Goal: Information Seeking & Learning: Learn about a topic

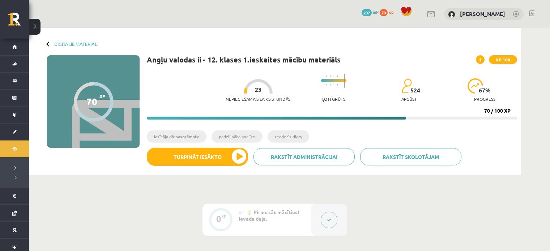
scroll to position [20, 0]
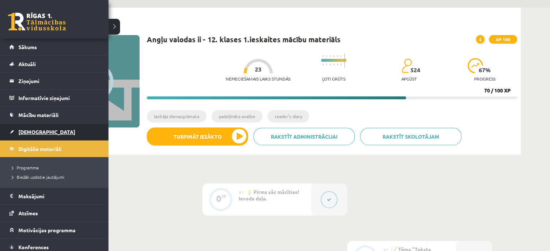
click at [30, 131] on span "[DEMOGRAPHIC_DATA]" at bounding box center [46, 132] width 57 height 7
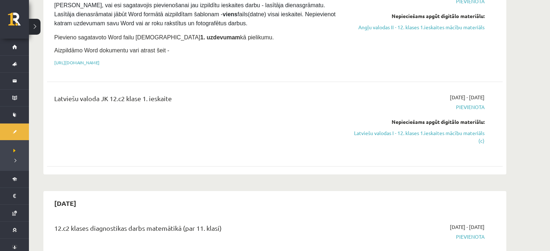
scroll to position [108, 0]
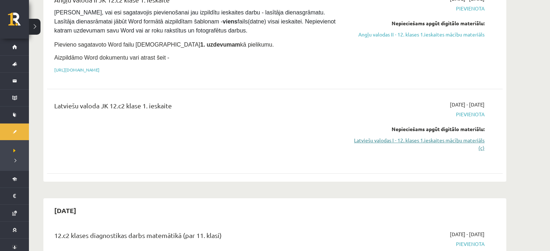
click at [391, 142] on link "Latviešu valodas I - 12. klases 1.ieskaites mācību materiāls (c)" at bounding box center [416, 144] width 136 height 15
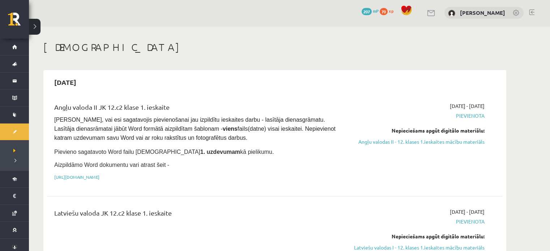
scroll to position [0, 0]
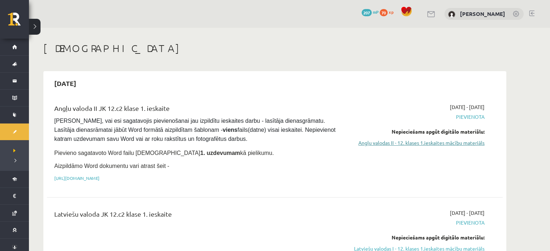
click at [400, 146] on link "Angļu valodas II - 12. klases 1.ieskaites mācību materiāls" at bounding box center [416, 143] width 136 height 8
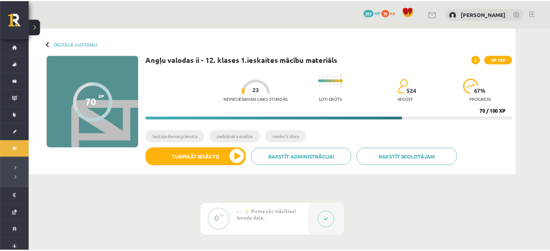
scroll to position [181, 0]
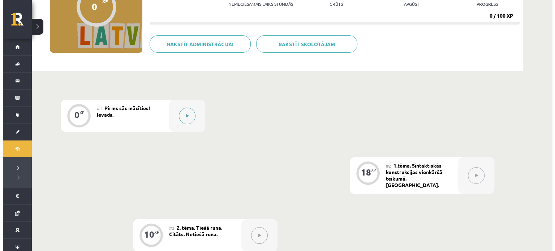
scroll to position [108, 0]
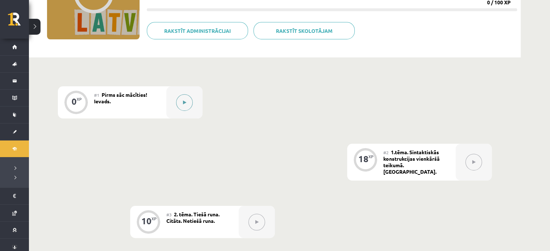
click at [186, 96] on button at bounding box center [184, 102] width 17 height 17
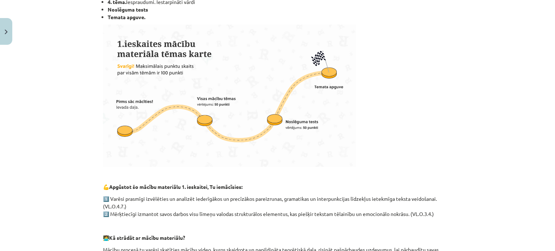
scroll to position [217, 0]
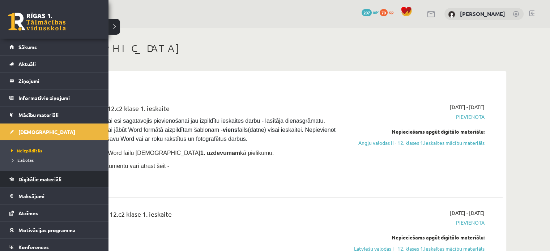
click at [33, 174] on link "Digitālie materiāli" at bounding box center [54, 179] width 90 height 17
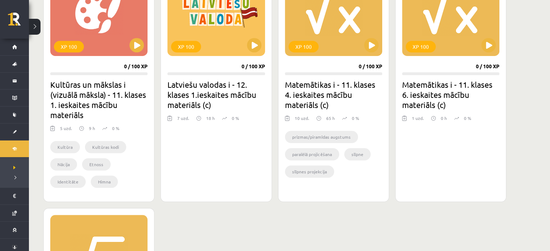
scroll to position [578, 0]
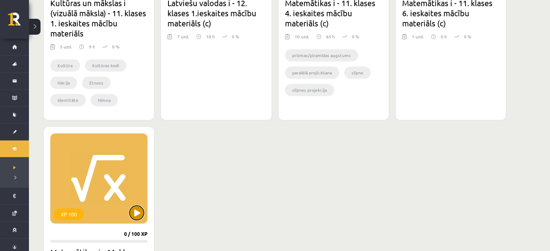
click at [133, 211] on button at bounding box center [136, 213] width 14 height 14
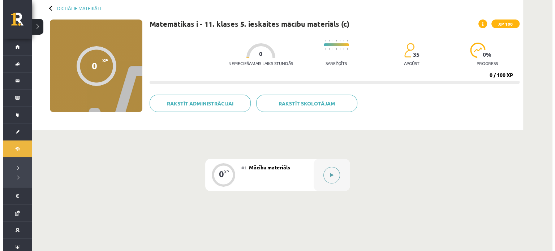
scroll to position [36, 0]
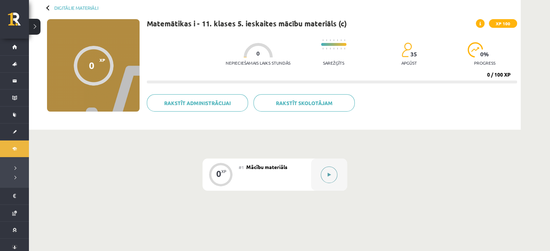
click at [330, 175] on icon at bounding box center [328, 175] width 3 height 4
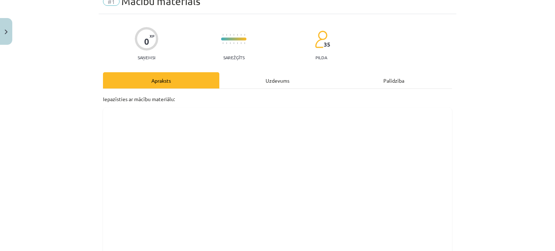
scroll to position [31, 0]
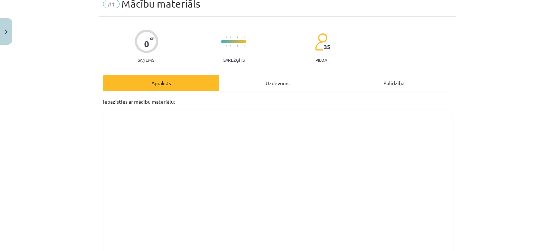
click at [286, 86] on div "Uzdevums" at bounding box center [277, 83] width 116 height 16
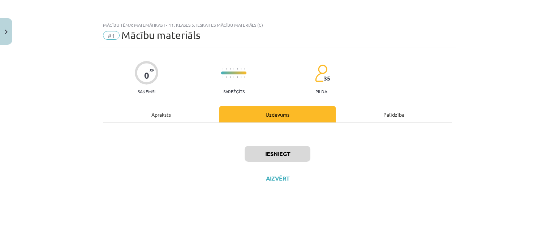
click at [169, 115] on div "Apraksts" at bounding box center [161, 114] width 116 height 16
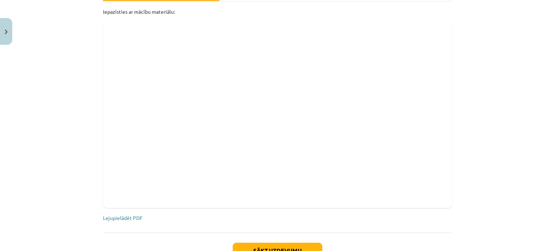
scroll to position [176, 0]
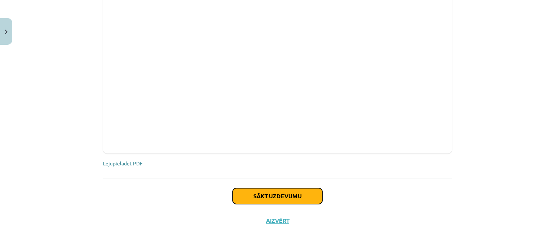
click at [267, 193] on button "Sākt uzdevumu" at bounding box center [278, 196] width 90 height 16
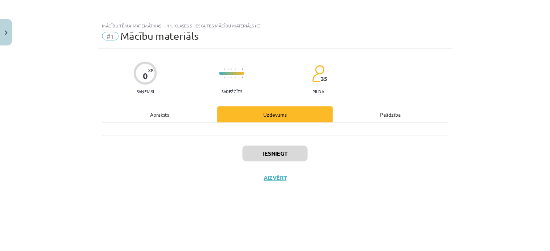
scroll to position [0, 0]
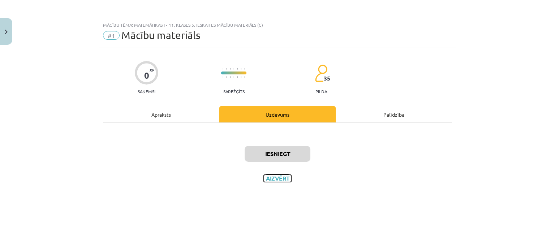
click at [276, 179] on button "Aizvērt" at bounding box center [277, 178] width 27 height 7
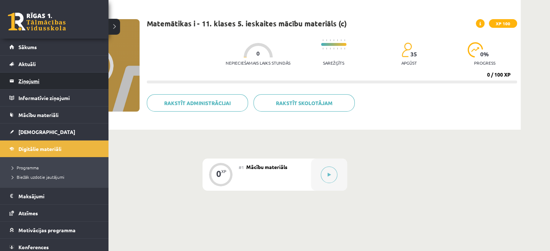
click at [15, 81] on link "Ziņojumi 0" at bounding box center [54, 81] width 90 height 17
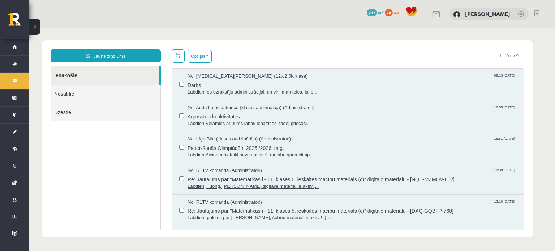
click at [216, 187] on span "Labdien, Tuong, abi matemātikas digitālie materiāli ir aktīvi,..." at bounding box center [352, 186] width 329 height 7
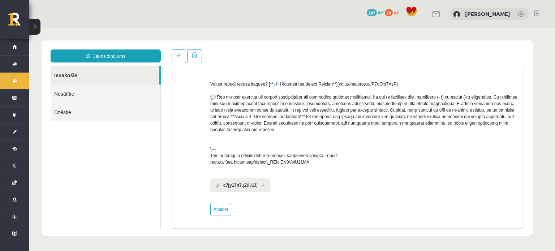
scroll to position [246, 0]
click at [264, 185] on link at bounding box center [263, 185] width 4 height 5
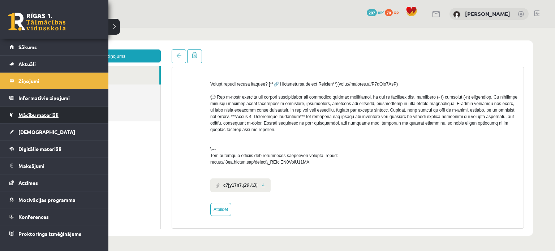
click at [23, 115] on span "Mācību materiāli" at bounding box center [38, 115] width 40 height 7
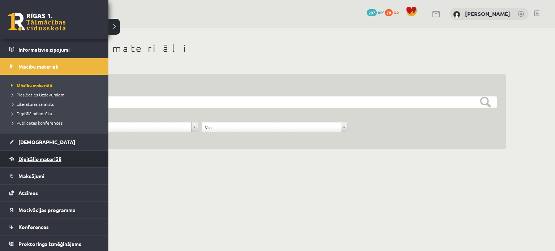
click at [34, 159] on span "Digitālie materiāli" at bounding box center [39, 159] width 43 height 7
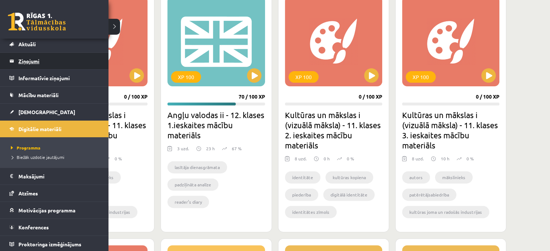
scroll to position [20, 0]
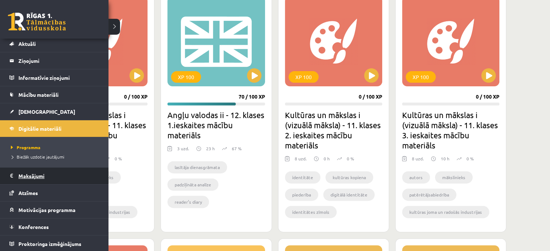
click at [31, 178] on legend "Maksājumi 0" at bounding box center [58, 176] width 81 height 17
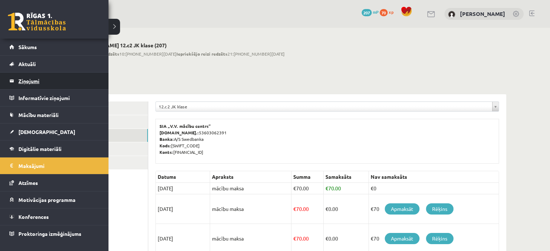
click at [30, 79] on legend "Ziņojumi 0" at bounding box center [58, 81] width 81 height 17
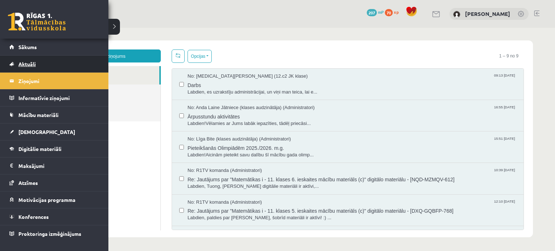
click at [19, 61] on span "Aktuāli" at bounding box center [26, 64] width 17 height 7
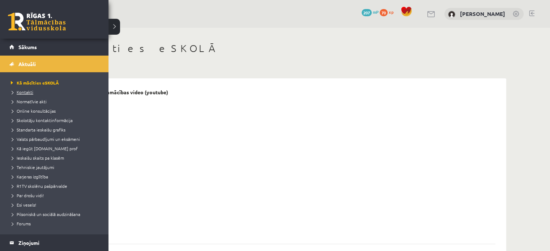
click at [26, 92] on span "Kontakti" at bounding box center [21, 92] width 24 height 6
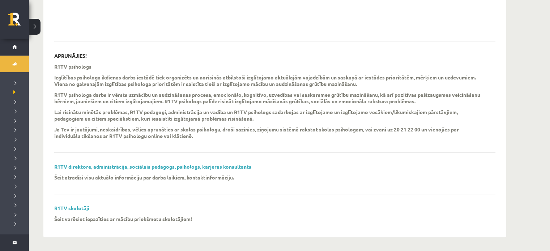
scroll to position [203, 0]
click at [123, 167] on link "R1TV direktore, administrācija, sociālais pedagogs, psihologs, karjeras konsult…" at bounding box center [152, 166] width 197 height 7
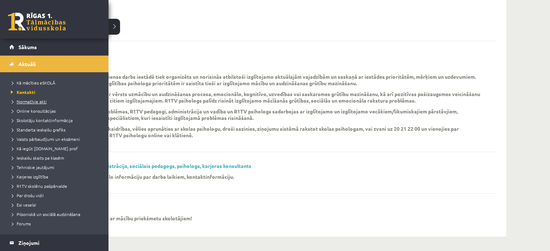
click at [23, 100] on span "Normatīvie akti" at bounding box center [28, 102] width 38 height 6
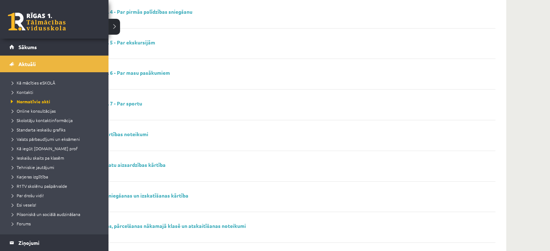
click at [26, 117] on li "Skolotāju kontaktinformācija" at bounding box center [55, 120] width 92 height 9
click at [26, 117] on link "Skolotāju kontaktinformācija" at bounding box center [55, 120] width 92 height 7
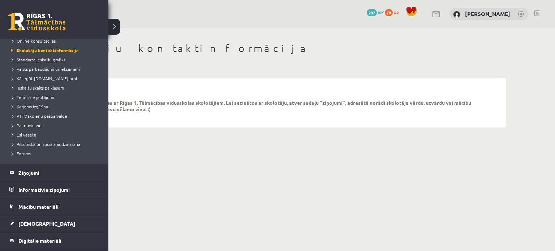
scroll to position [72, 0]
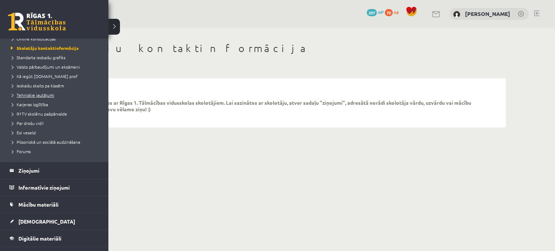
click at [35, 95] on span "Tehniskie jautājumi" at bounding box center [31, 95] width 45 height 6
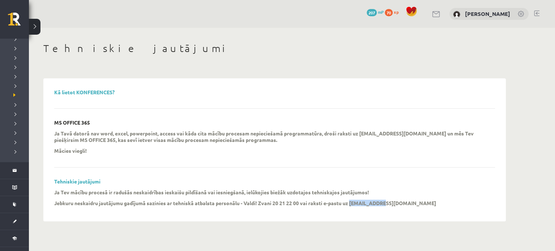
drag, startPoint x: 352, startPoint y: 202, endPoint x: 387, endPoint y: 201, distance: 34.7
click at [387, 201] on div "Ja Tev mācību procesā ir radušās neskaidrības ieskaišu pildīšanā vai iesniegšan…" at bounding box center [269, 200] width 430 height 22
copy strong "info@r1tv.lv"
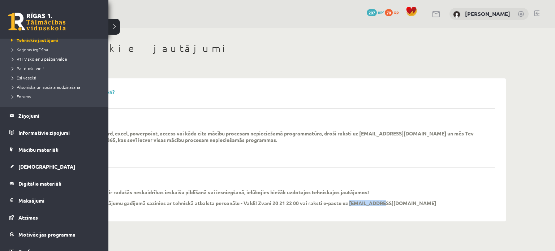
scroll to position [145, 0]
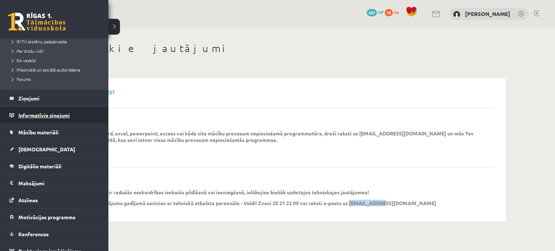
click at [44, 113] on legend "Informatīvie ziņojumi 0" at bounding box center [58, 115] width 81 height 17
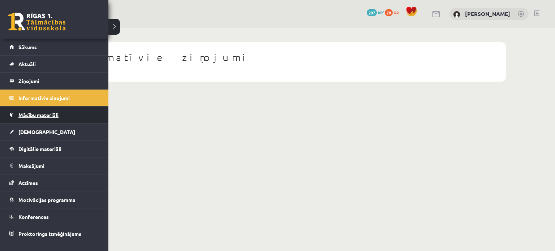
click at [36, 114] on span "Mācību materiāli" at bounding box center [38, 115] width 40 height 7
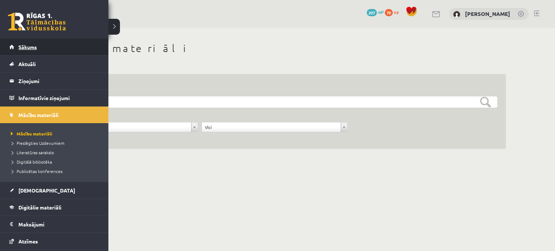
click at [33, 50] on span "Sākums" at bounding box center [27, 47] width 18 height 7
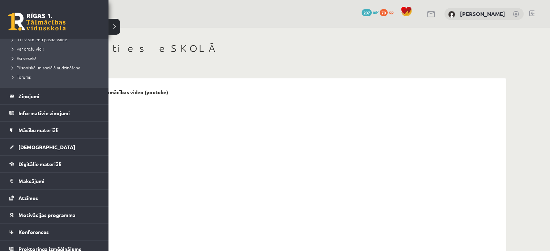
scroll to position [152, 0]
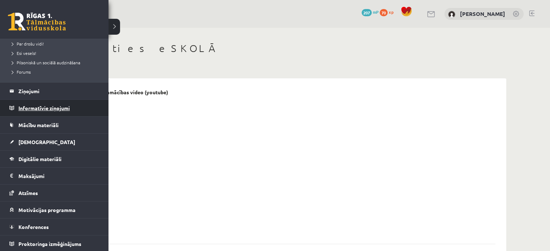
click at [38, 109] on legend "Informatīvie ziņojumi 0" at bounding box center [58, 108] width 81 height 17
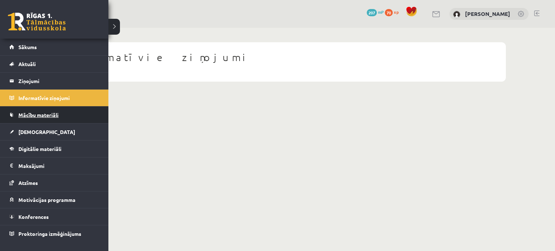
click at [37, 117] on span "Mācību materiāli" at bounding box center [38, 115] width 40 height 7
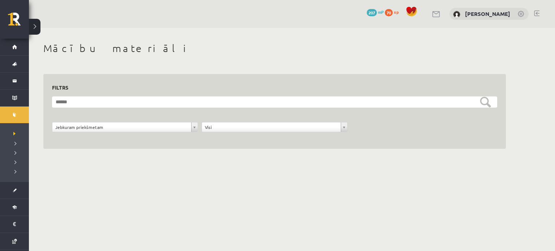
click at [532, 87] on div "**********" at bounding box center [292, 104] width 526 height 152
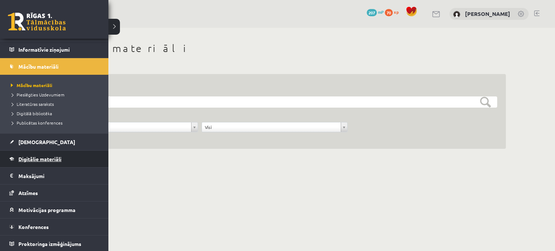
click at [32, 158] on span "Digitālie materiāli" at bounding box center [39, 159] width 43 height 7
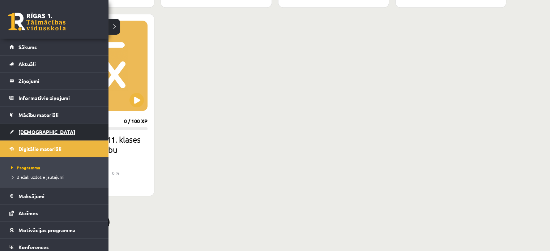
click at [30, 129] on span "[DEMOGRAPHIC_DATA]" at bounding box center [46, 132] width 57 height 7
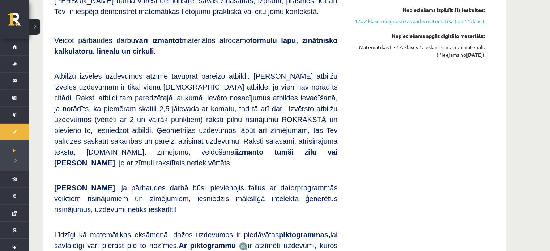
scroll to position [434, 0]
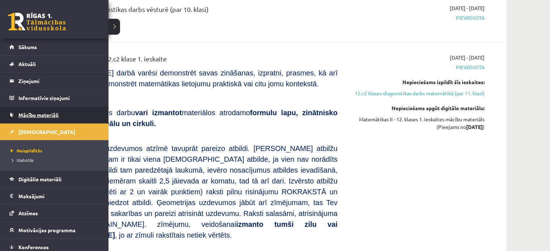
click at [37, 116] on span "Mācību materiāli" at bounding box center [38, 115] width 40 height 7
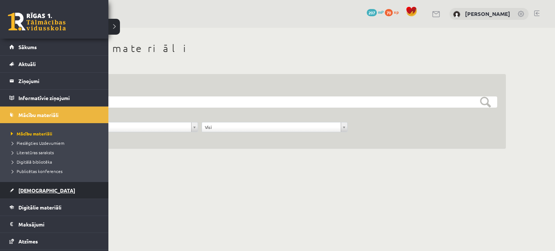
click at [31, 189] on span "[DEMOGRAPHIC_DATA]" at bounding box center [46, 190] width 57 height 7
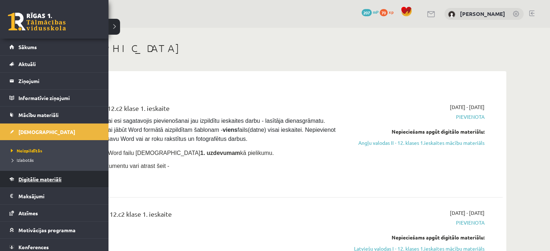
click at [36, 179] on span "Digitālie materiāli" at bounding box center [39, 179] width 43 height 7
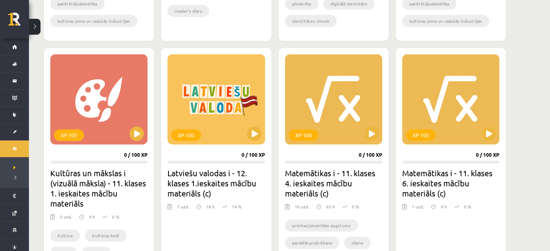
scroll to position [398, 0]
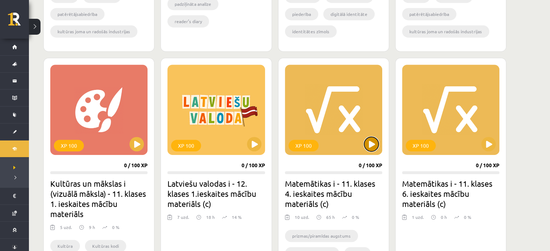
click at [375, 145] on button at bounding box center [371, 144] width 14 height 14
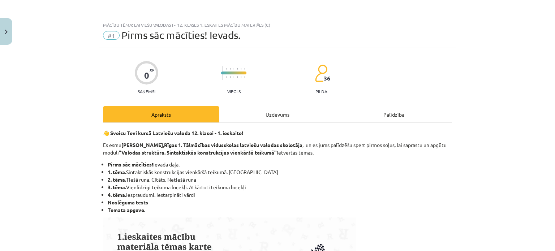
click at [267, 121] on div "Uzdevums" at bounding box center [277, 114] width 116 height 16
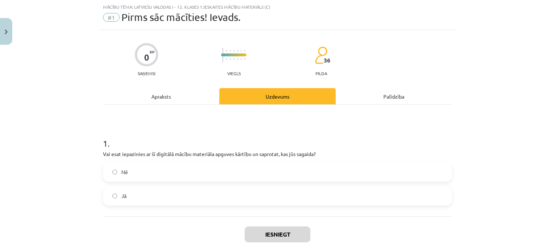
click at [189, 95] on div "Apraksts" at bounding box center [161, 96] width 116 height 16
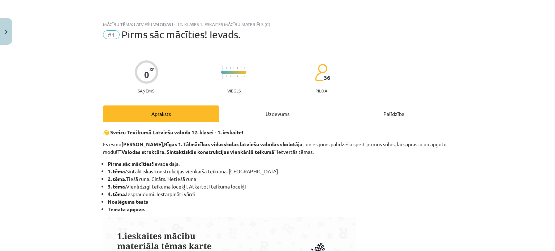
scroll to position [0, 0]
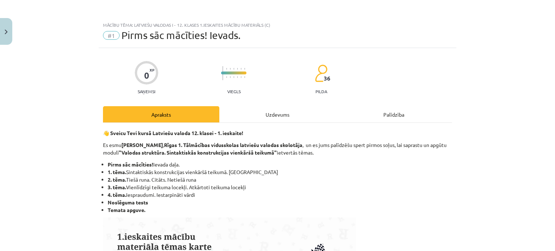
click at [321, 78] on img at bounding box center [321, 73] width 13 height 18
click at [321, 93] on p "pilda" at bounding box center [321, 91] width 12 height 5
drag, startPoint x: 314, startPoint y: 90, endPoint x: 342, endPoint y: 88, distance: 28.2
click at [342, 88] on div "0 XP Saņemsi Viegls 36 pilda" at bounding box center [277, 75] width 349 height 37
click at [319, 78] on img at bounding box center [321, 73] width 13 height 18
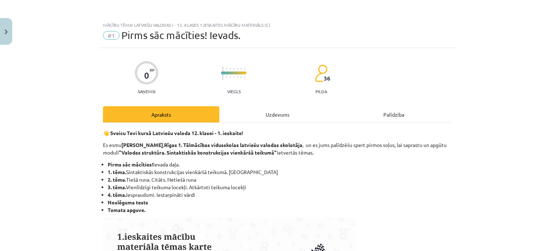
click at [324, 77] on span "36" at bounding box center [327, 78] width 7 height 7
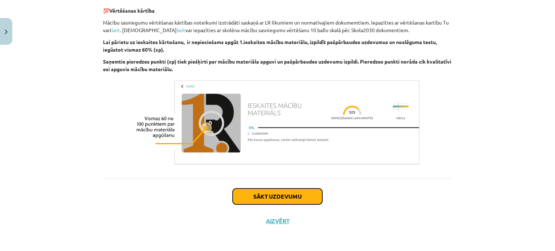
click at [262, 193] on button "Sākt uzdevumu" at bounding box center [278, 197] width 90 height 16
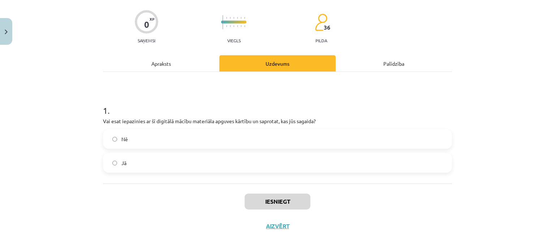
scroll to position [56, 0]
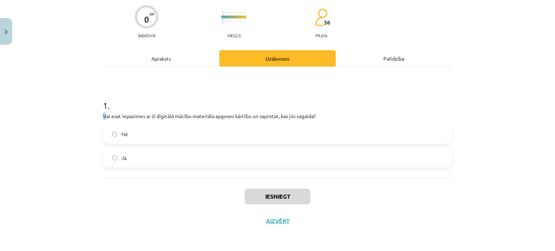
drag, startPoint x: 98, startPoint y: 115, endPoint x: 102, endPoint y: 113, distance: 5.0
click at [102, 113] on div "0 XP Saņemsi Viegls 36 pilda Apraksts Uzdevums Palīdzība 1 . Vai esat iepazinie…" at bounding box center [278, 112] width 358 height 241
click at [129, 152] on label "Jā" at bounding box center [278, 158] width 348 height 18
click at [175, 137] on label "Nē" at bounding box center [278, 134] width 348 height 18
click at [384, 62] on div "Palīdzība" at bounding box center [394, 58] width 116 height 16
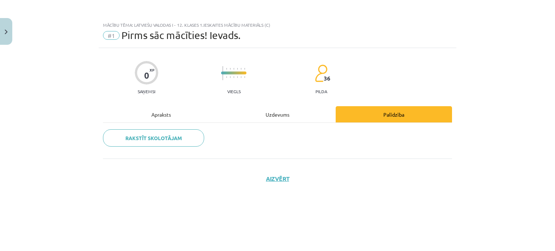
scroll to position [0, 0]
click at [268, 113] on div "Uzdevums" at bounding box center [277, 114] width 116 height 16
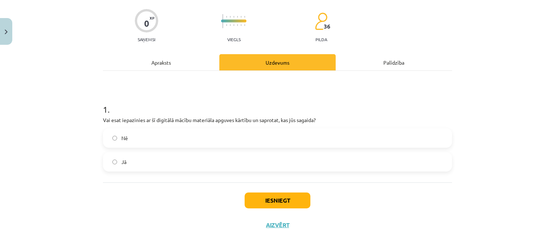
scroll to position [56, 0]
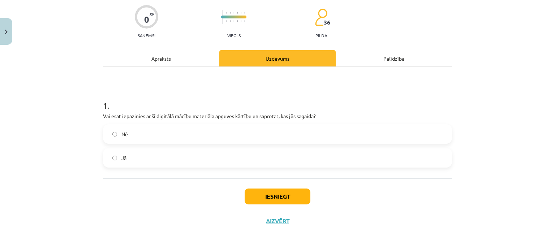
click at [171, 153] on label "Jā" at bounding box center [278, 158] width 348 height 18
click at [289, 198] on button "Iesniegt" at bounding box center [278, 197] width 66 height 16
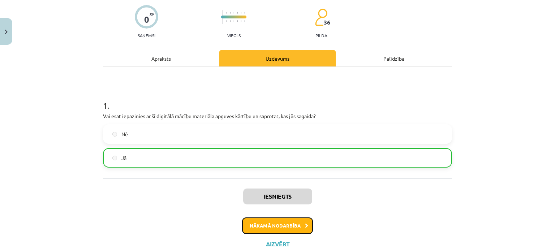
click at [265, 226] on button "Nākamā nodarbība" at bounding box center [277, 226] width 71 height 17
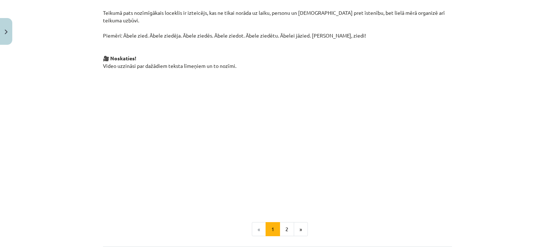
scroll to position [532, 0]
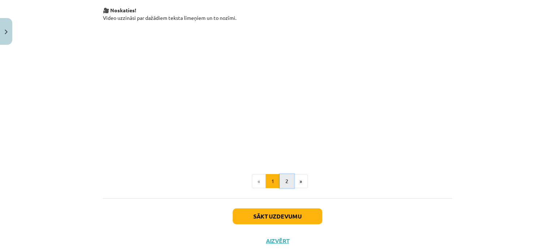
click at [280, 174] on button "2" at bounding box center [287, 181] width 14 height 14
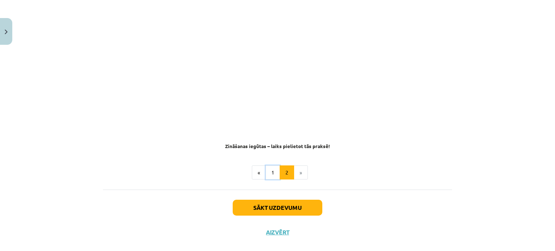
click at [267, 166] on button "1" at bounding box center [273, 173] width 14 height 14
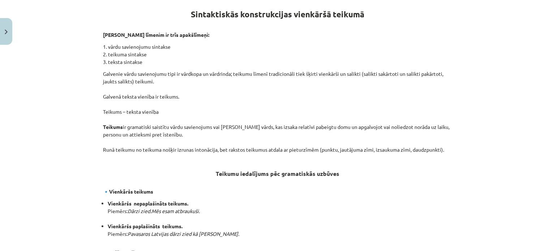
scroll to position [145, 0]
click at [103, 43] on p "1. vārdu savienojumu sintakse 2. teikuma sintakse 3. teksta sintakse" at bounding box center [277, 54] width 349 height 23
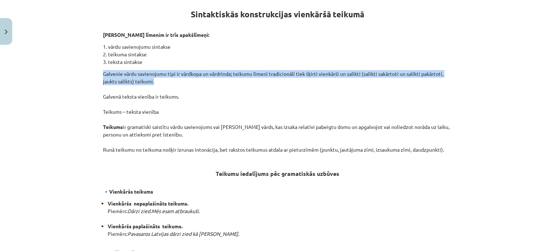
drag, startPoint x: 99, startPoint y: 61, endPoint x: 205, endPoint y: 66, distance: 105.6
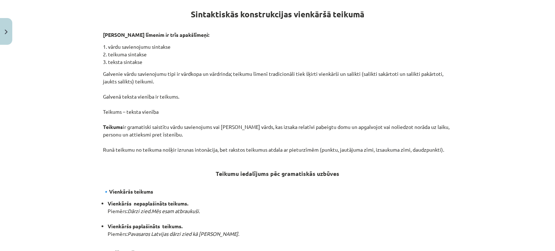
click at [153, 86] on p "Galvenie vārdu savienojumu tipi ir vārdkopa un vārdrinda; teikumu līmenī tradic…" at bounding box center [277, 111] width 349 height 83
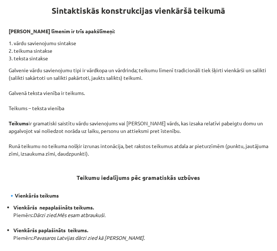
scroll to position [146, 0]
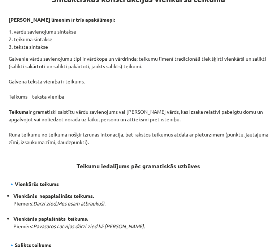
click at [76, 72] on p "Galvenie vārdu savienojumu tipi ir vārdkopa un vārdrinda; teikumu līmenī tradic…" at bounding box center [139, 100] width 260 height 91
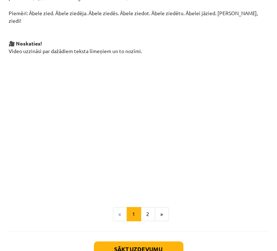
scroll to position [514, 0]
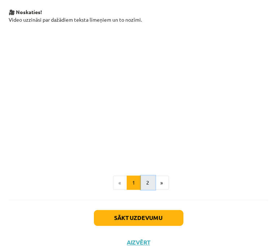
click at [146, 177] on button "2" at bounding box center [148, 183] width 14 height 14
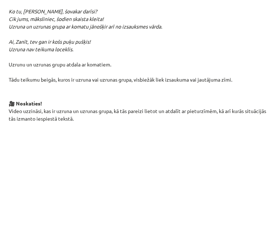
scroll to position [421, 0]
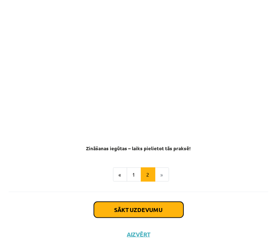
click at [116, 207] on button "Sākt uzdevumu" at bounding box center [139, 210] width 90 height 16
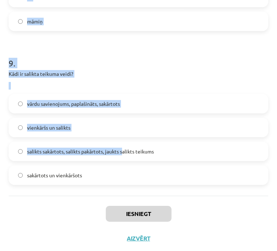
scroll to position [1331, 0]
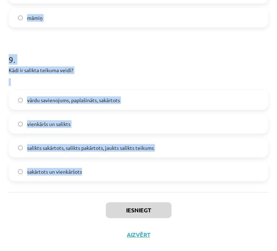
drag, startPoint x: 7, startPoint y: 57, endPoint x: 139, endPoint y: 180, distance: 180.5
copy form "Kas ir teikums? Nejauša vārdu virkne Viena vārda izsauksme Vienkārši vārdi ar e…"
click at [102, 48] on h1 "9 ." at bounding box center [139, 53] width 260 height 22
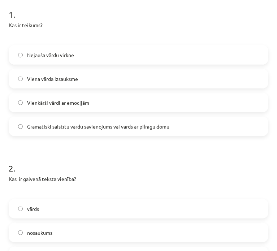
scroll to position [145, 0]
